Goal: Task Accomplishment & Management: Use online tool/utility

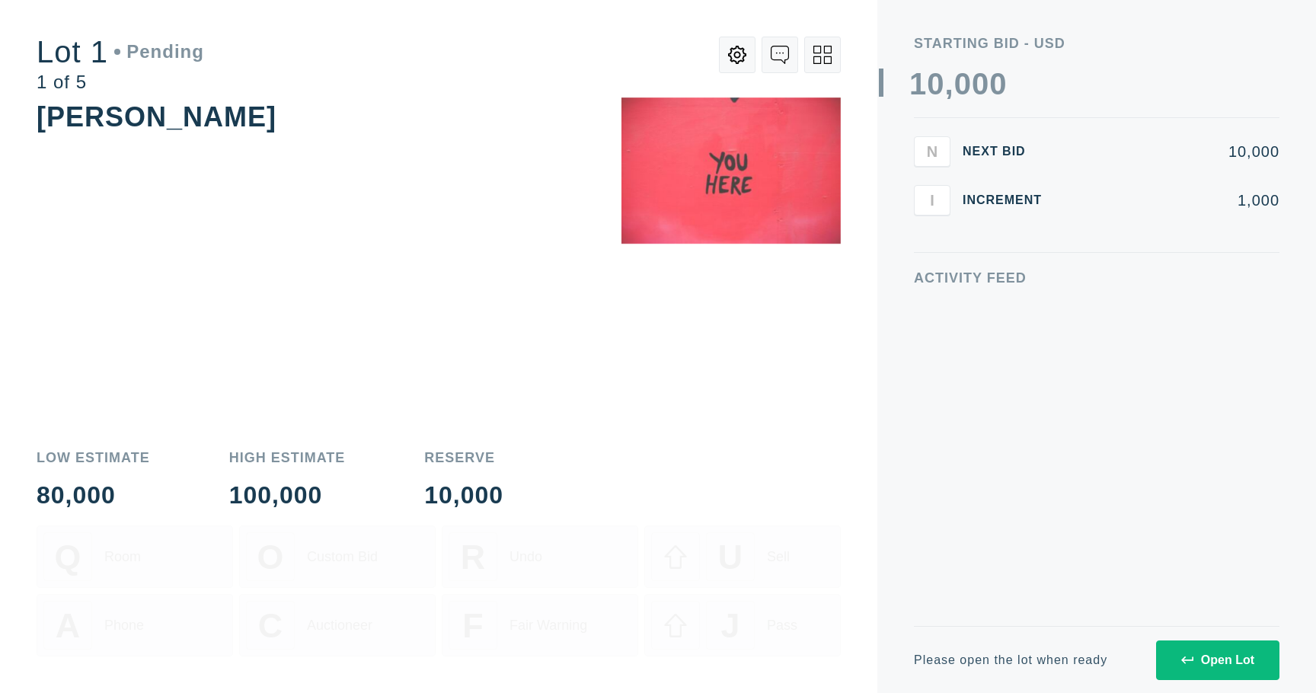
click at [1219, 662] on div "Open Lot" at bounding box center [1217, 660] width 73 height 14
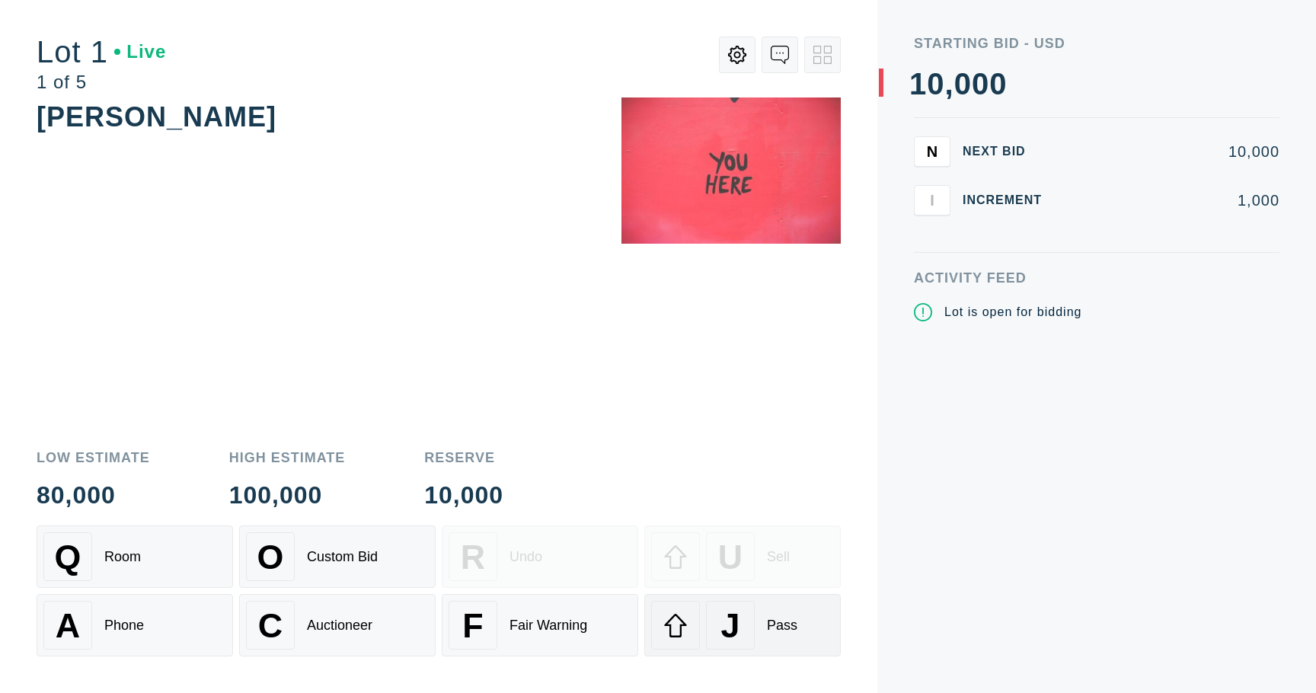
click at [729, 631] on span "J" at bounding box center [730, 625] width 19 height 39
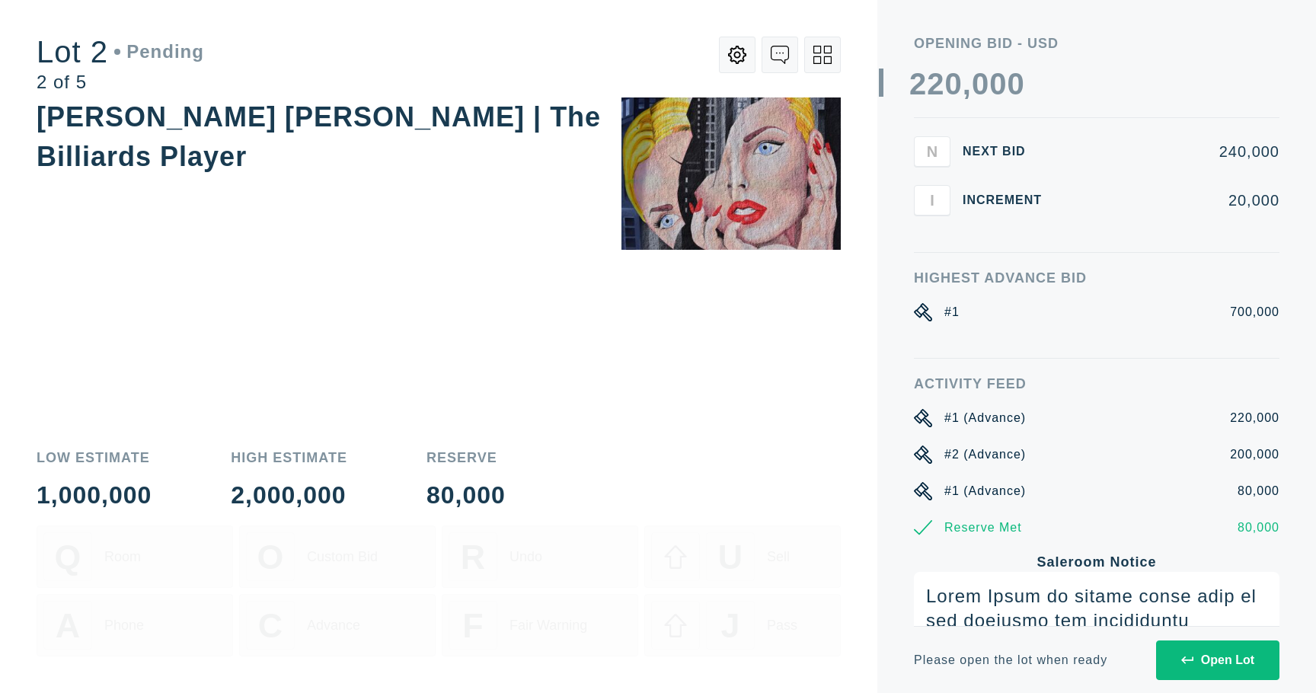
click at [1178, 654] on button "Open Lot" at bounding box center [1217, 661] width 123 height 40
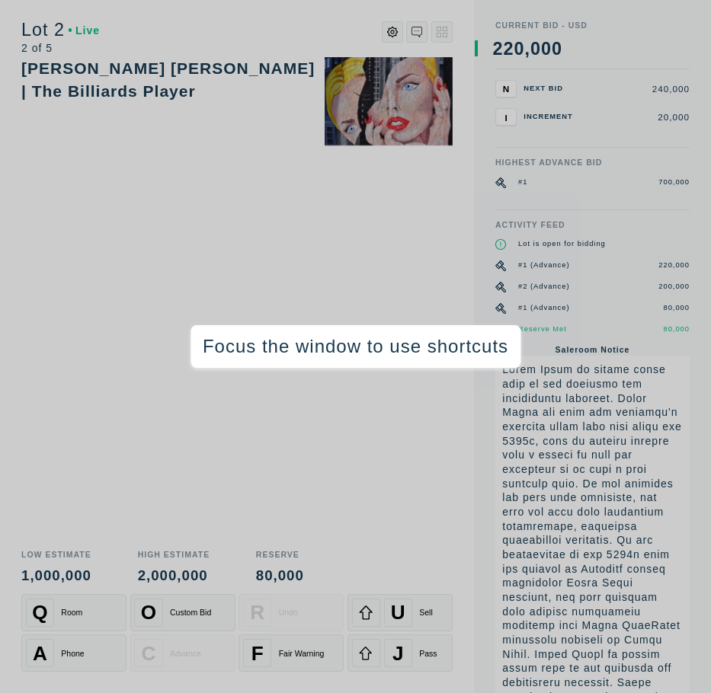
click at [440, 519] on div "[PERSON_NAME] [PERSON_NAME] | The Billiards Player" at bounding box center [236, 298] width 431 height 483
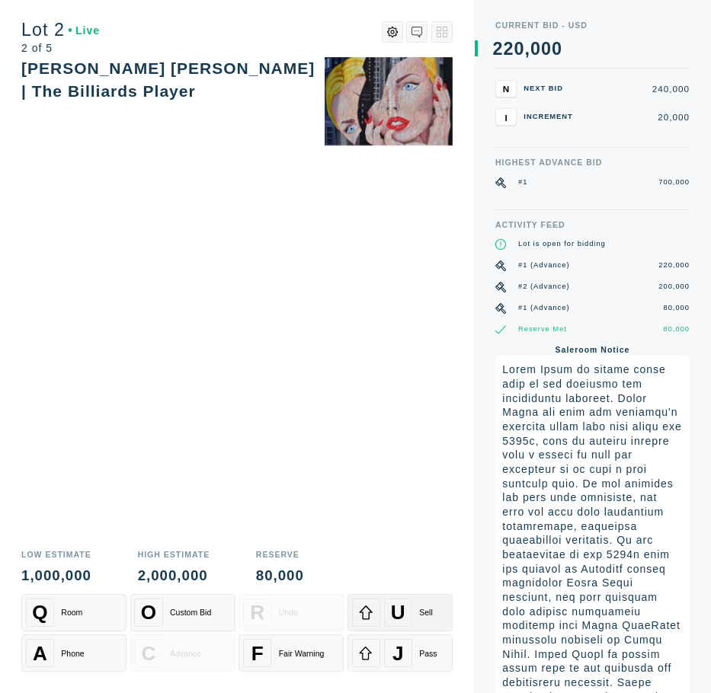
click at [404, 605] on span "U" at bounding box center [398, 613] width 14 height 24
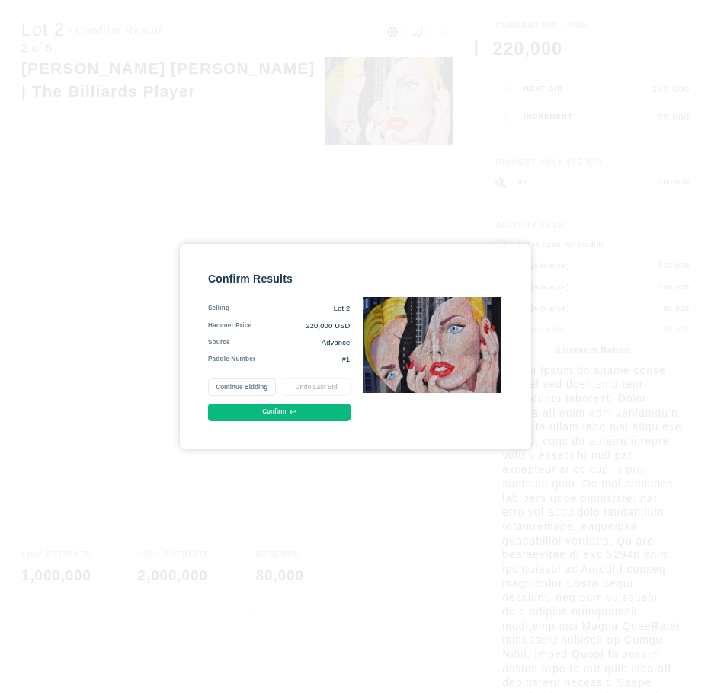
click at [299, 407] on button "Confirm" at bounding box center [279, 413] width 142 height 18
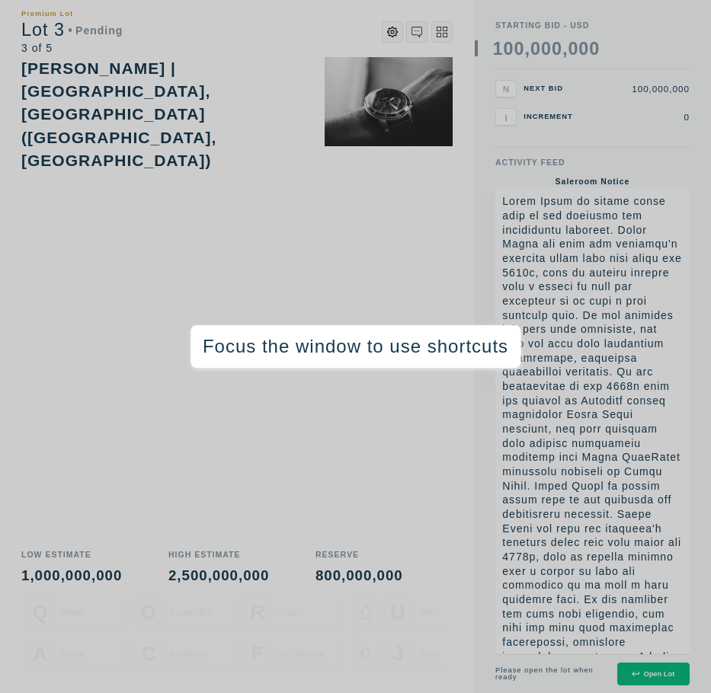
click at [644, 666] on button "Open Lot" at bounding box center [653, 675] width 72 height 24
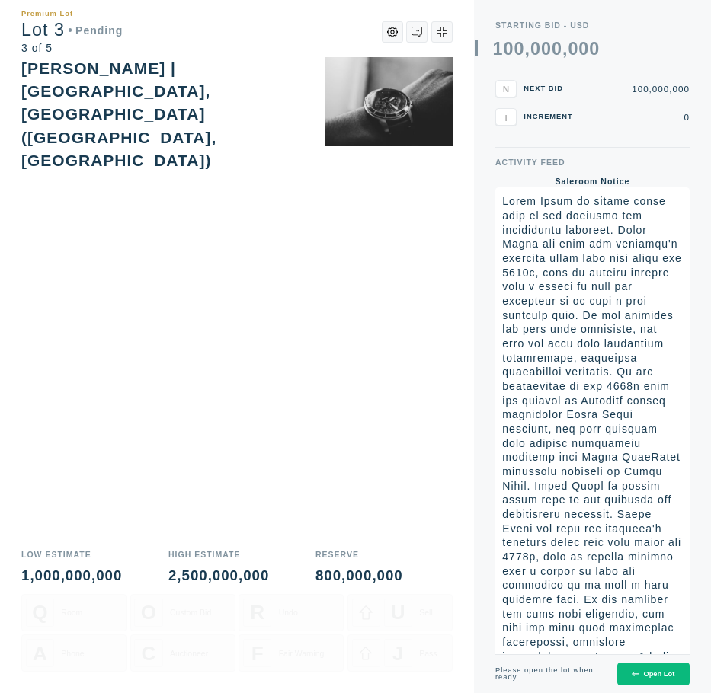
click at [641, 674] on div "Open Lot" at bounding box center [652, 674] width 43 height 8
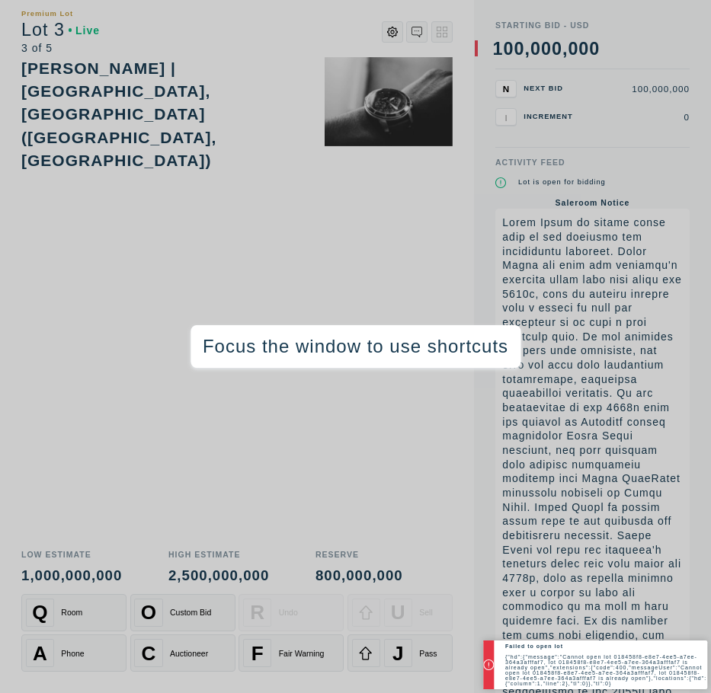
click at [472, 570] on div "Premium Lot Lot 3 Live 3 of 5 [PERSON_NAME] | [GEOGRAPHIC_DATA], [GEOGRAPHIC_DA…" at bounding box center [237, 346] width 474 height 693
